Goal: Transaction & Acquisition: Book appointment/travel/reservation

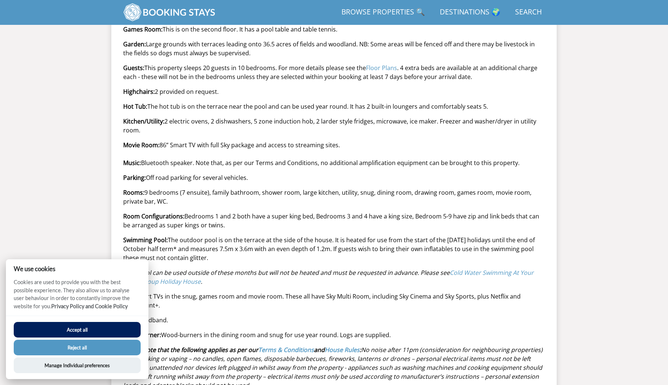
scroll to position [673, 0]
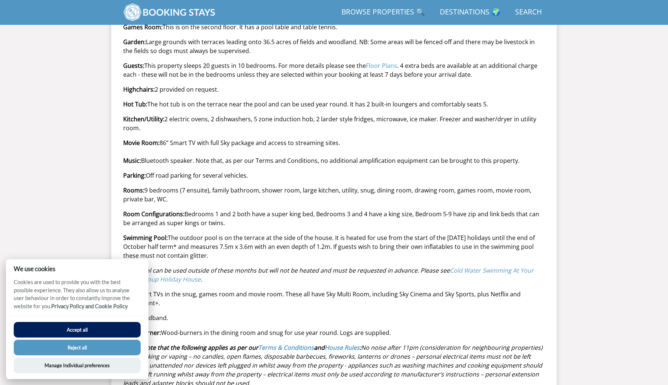
click at [112, 326] on button "Accept all" at bounding box center [77, 330] width 127 height 16
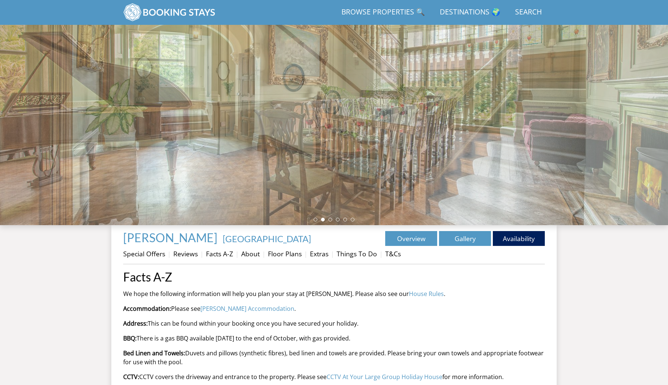
scroll to position [53, 0]
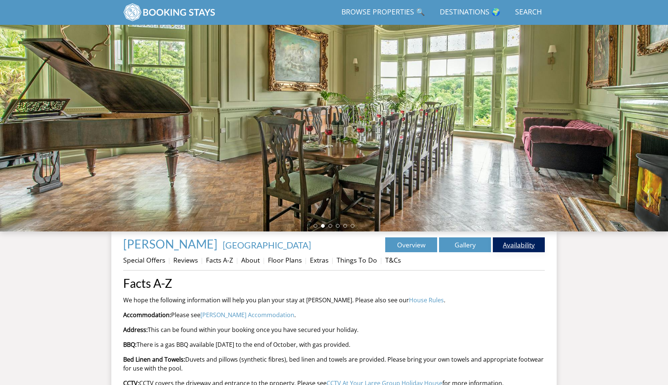
click at [513, 239] on link "Availability" at bounding box center [519, 244] width 52 height 15
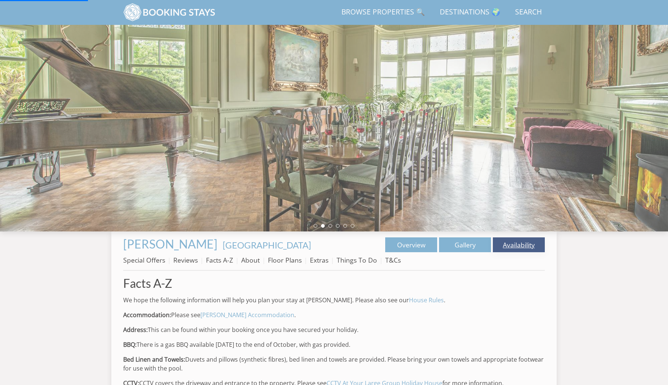
click at [516, 246] on link "Availability" at bounding box center [519, 244] width 52 height 15
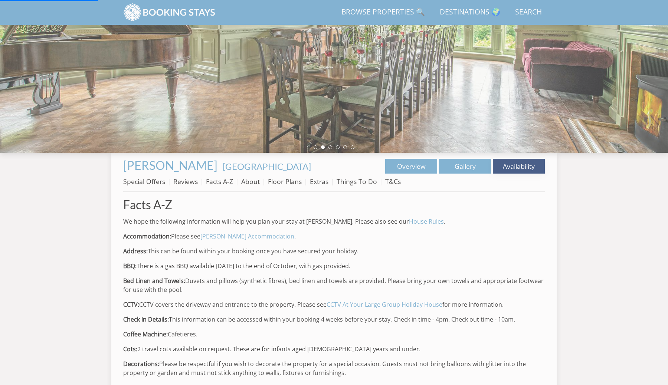
scroll to position [0, 0]
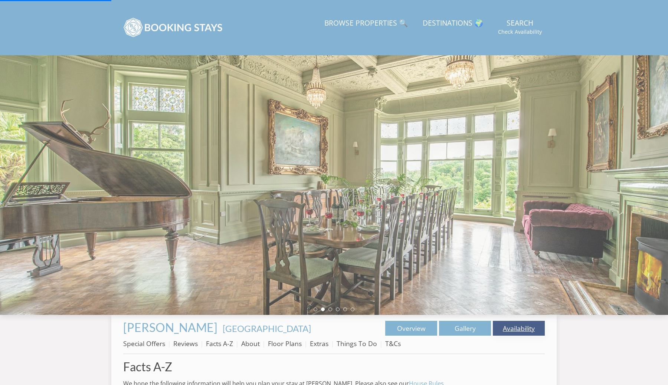
click at [516, 326] on link "Availability" at bounding box center [519, 328] width 52 height 15
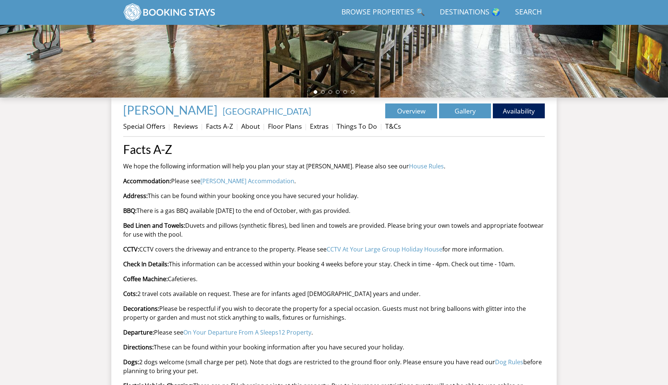
scroll to position [183, 0]
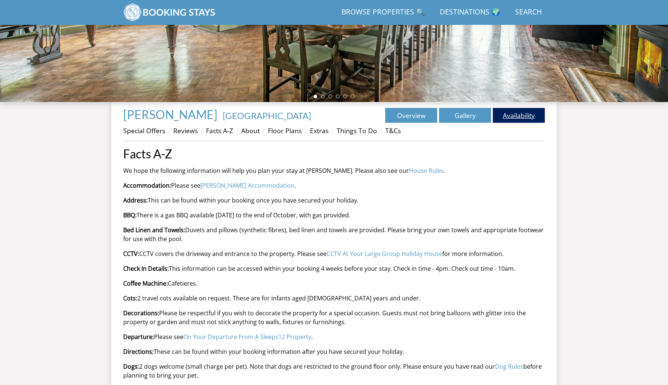
click at [521, 115] on link "Availability" at bounding box center [519, 115] width 52 height 15
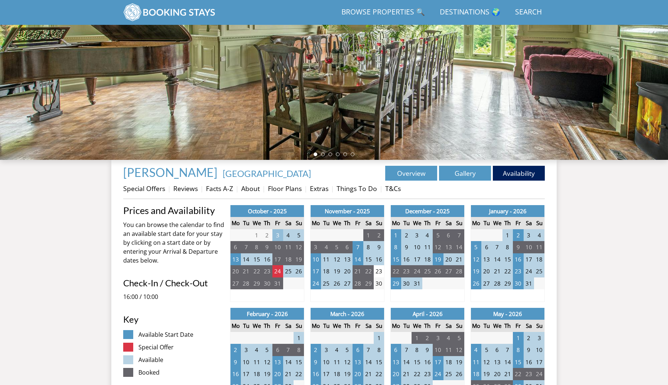
scroll to position [125, 0]
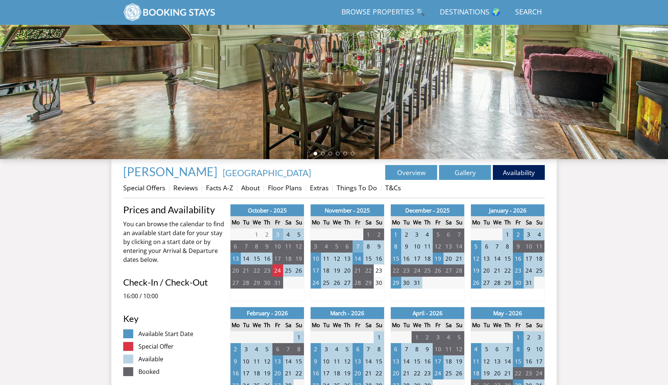
click at [359, 245] on td "7" at bounding box center [357, 246] width 10 height 12
